Goal: Task Accomplishment & Management: Manage account settings

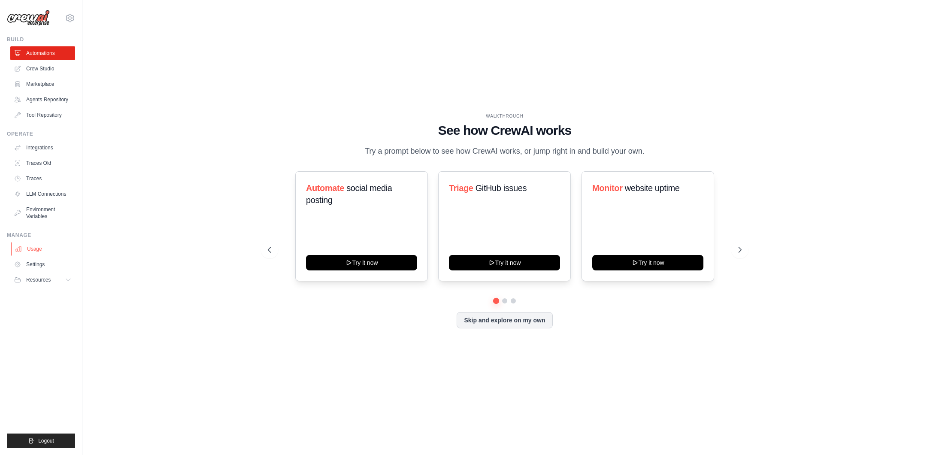
click at [48, 247] on link "Usage" at bounding box center [43, 249] width 65 height 14
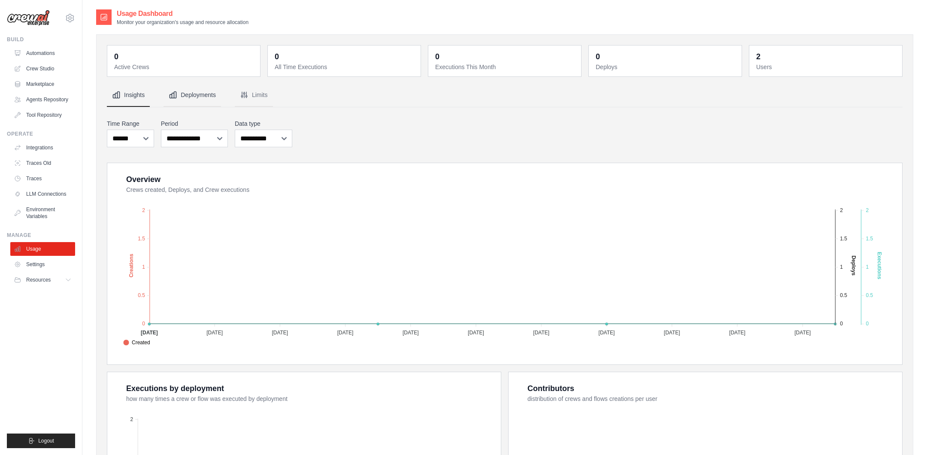
scroll to position [166, 0]
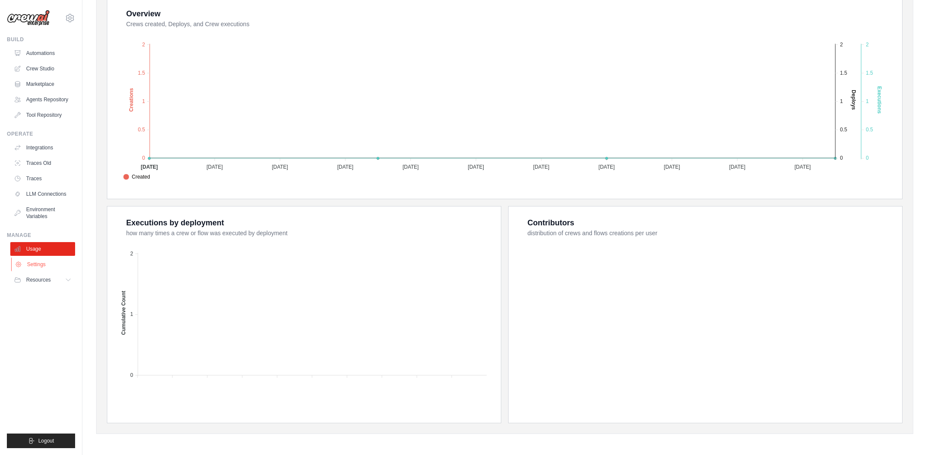
click at [50, 261] on link "Settings" at bounding box center [43, 265] width 65 height 14
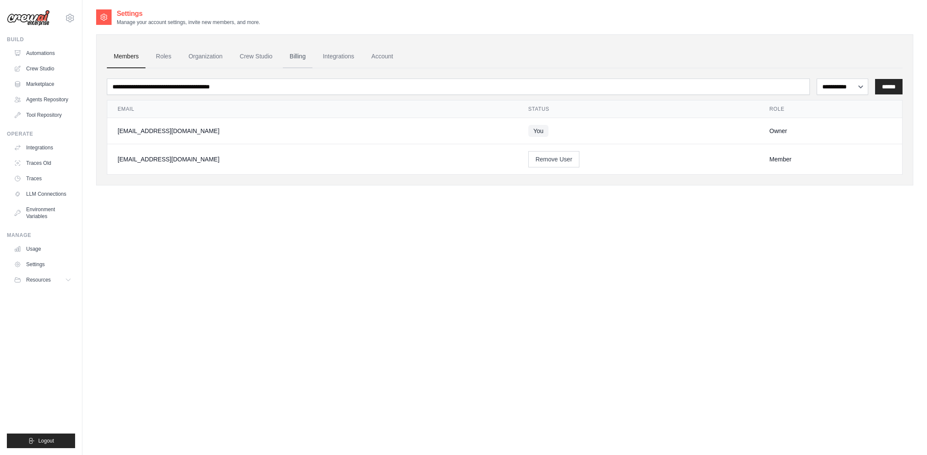
click at [295, 58] on link "Billing" at bounding box center [298, 56] width 30 height 23
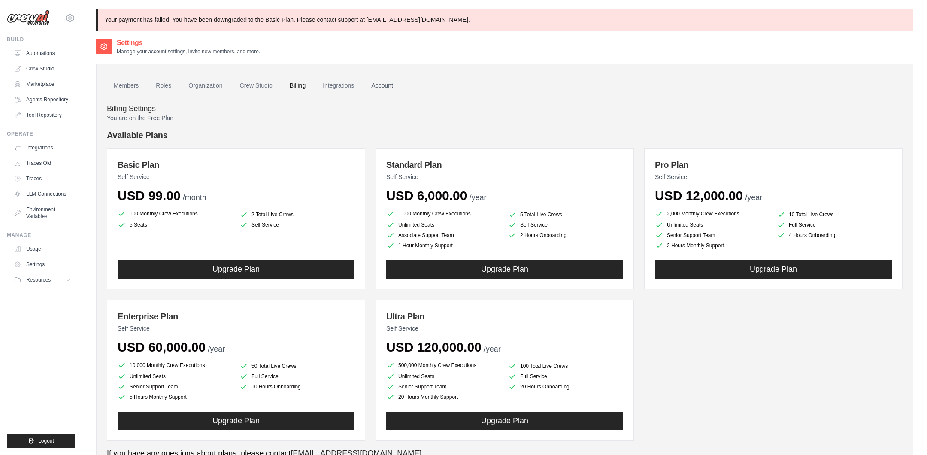
click at [370, 88] on link "Account" at bounding box center [382, 85] width 36 height 23
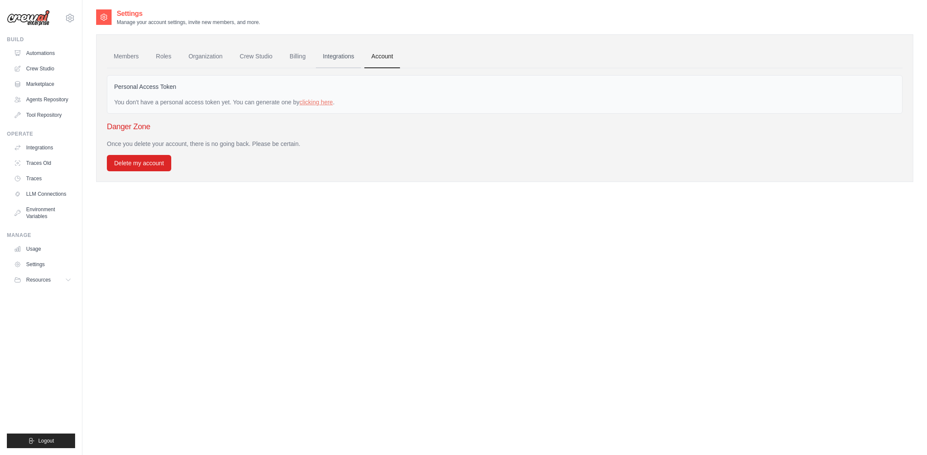
click at [339, 58] on link "Integrations" at bounding box center [338, 56] width 45 height 23
click at [293, 59] on link "Billing" at bounding box center [298, 56] width 30 height 23
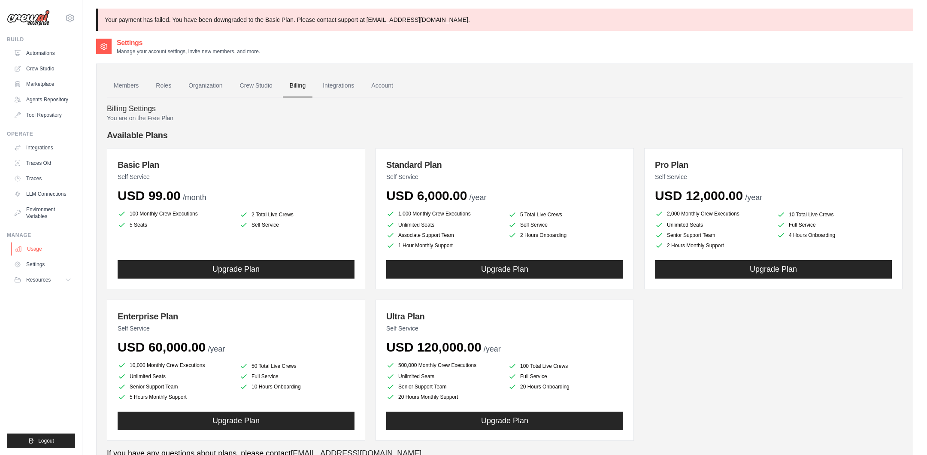
click at [49, 250] on link "Usage" at bounding box center [43, 249] width 65 height 14
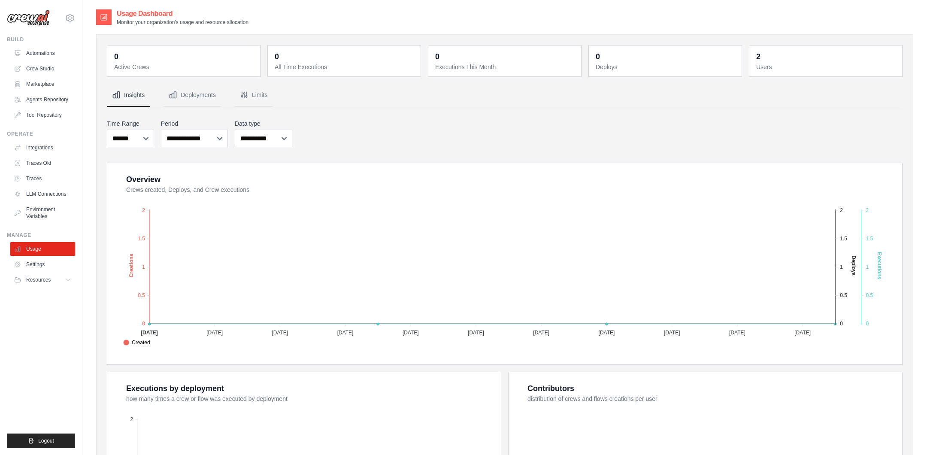
click at [67, 23] on div "faysal@fintecture.com Settings" at bounding box center [41, 13] width 68 height 27
click at [69, 17] on icon at bounding box center [70, 18] width 3 height 3
click at [85, 52] on span "Settings" at bounding box center [107, 53] width 68 height 9
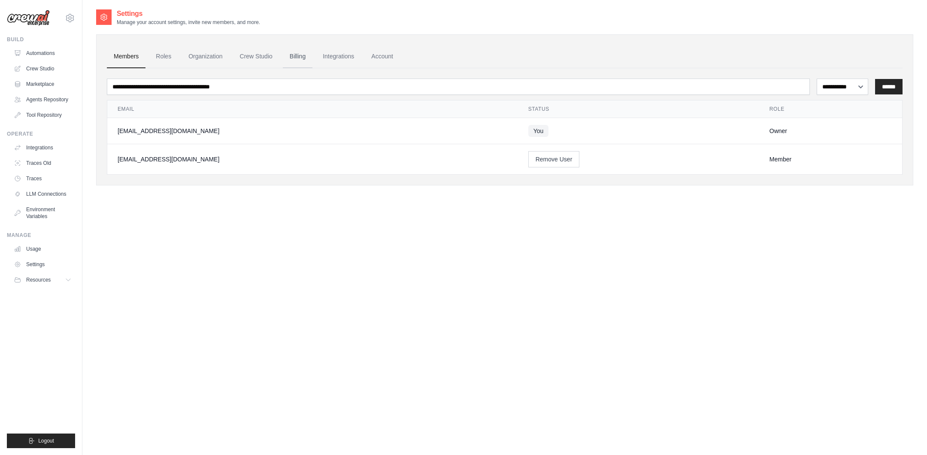
click at [309, 53] on link "Billing" at bounding box center [298, 56] width 30 height 23
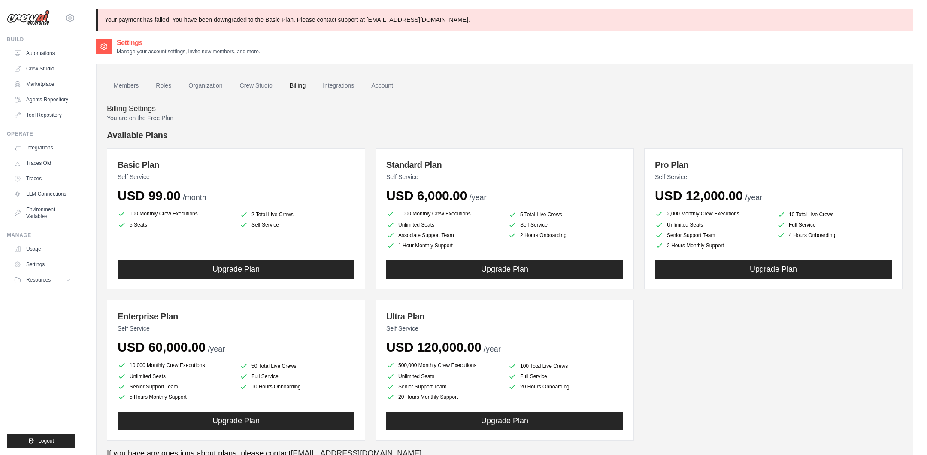
click at [251, 50] on p "Manage your account settings, invite new members, and more." at bounding box center [188, 51] width 143 height 7
